Goal: Check status

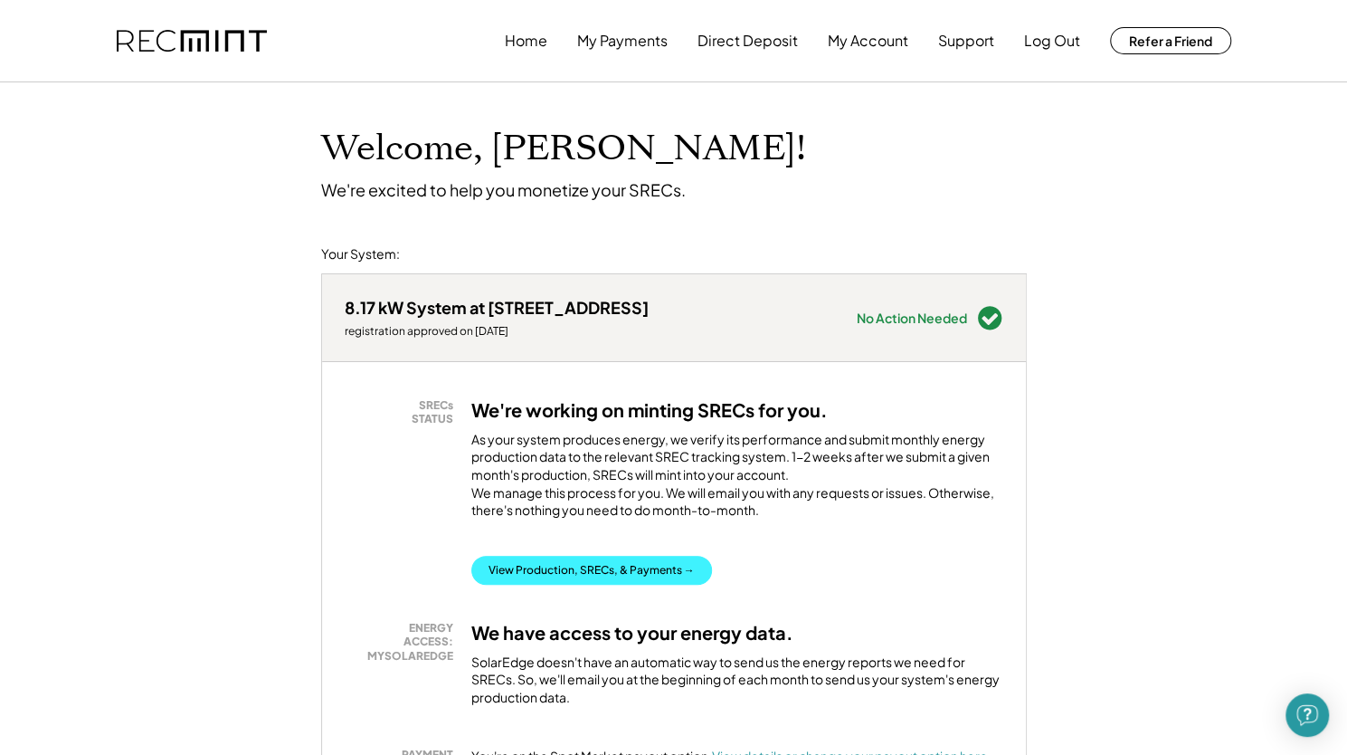
click at [592, 585] on button "View Production, SRECs, & Payments →" at bounding box center [591, 570] width 241 height 29
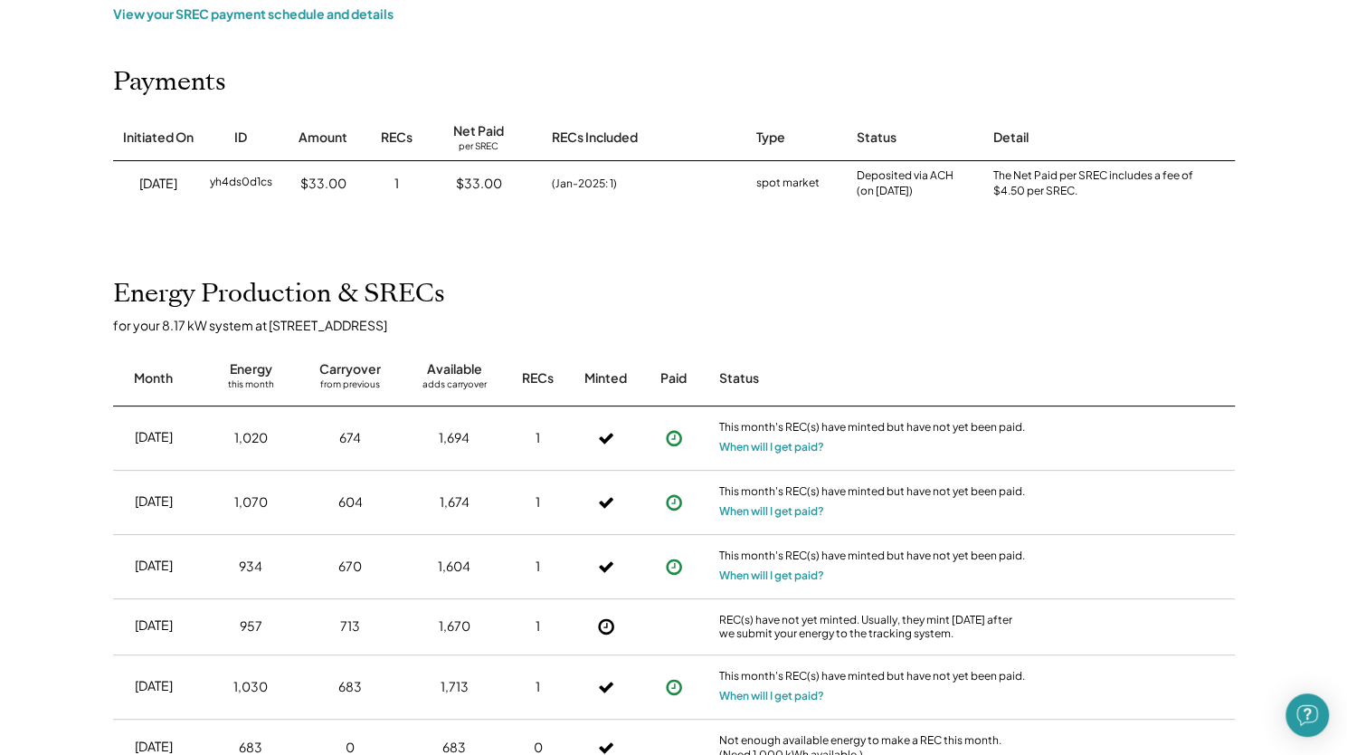
scroll to position [355, 0]
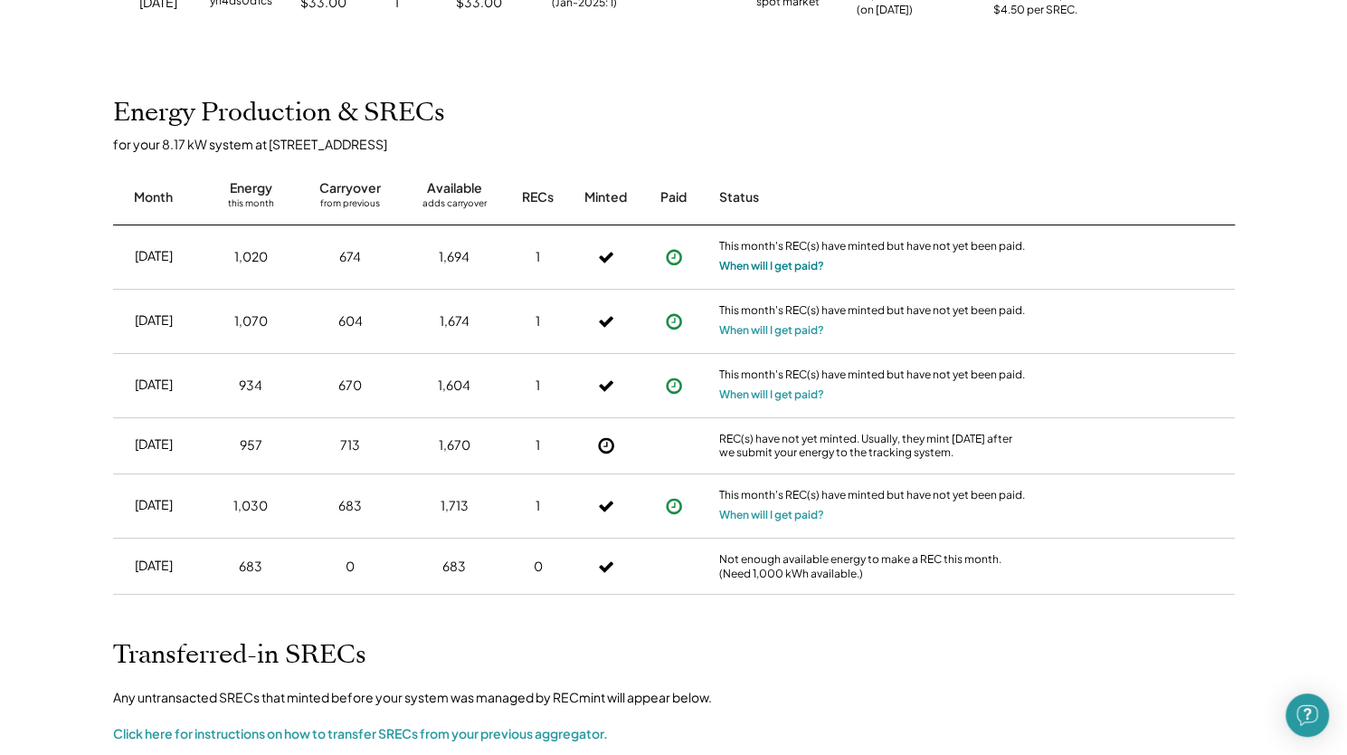
click at [749, 268] on button "When will I get paid?" at bounding box center [771, 266] width 105 height 18
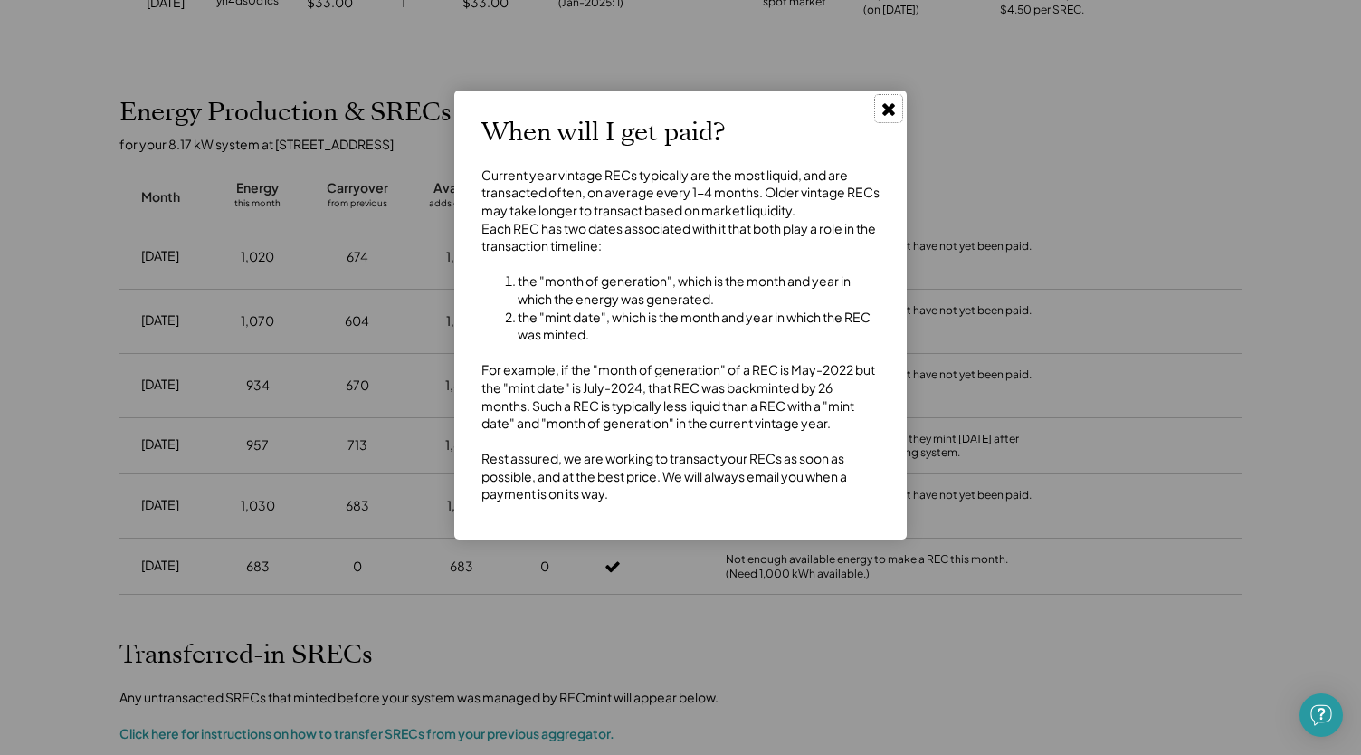
click at [884, 117] on icon at bounding box center [889, 109] width 18 height 18
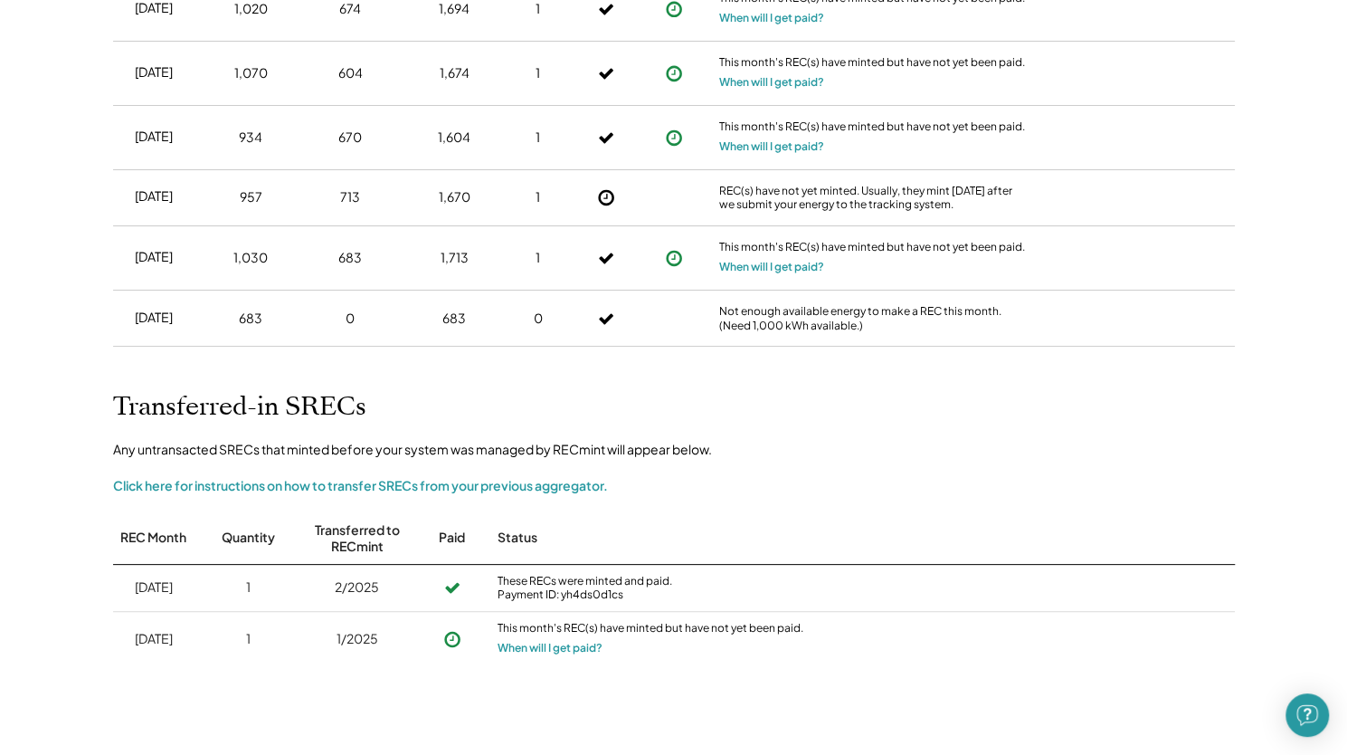
scroll to position [600, 0]
